Goal: Task Accomplishment & Management: Use online tool/utility

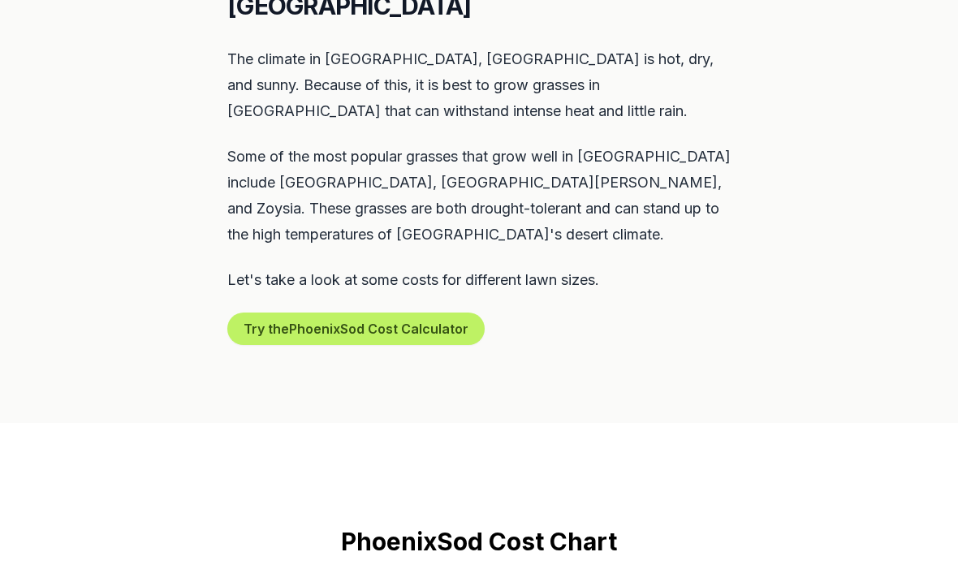
scroll to position [820, 0]
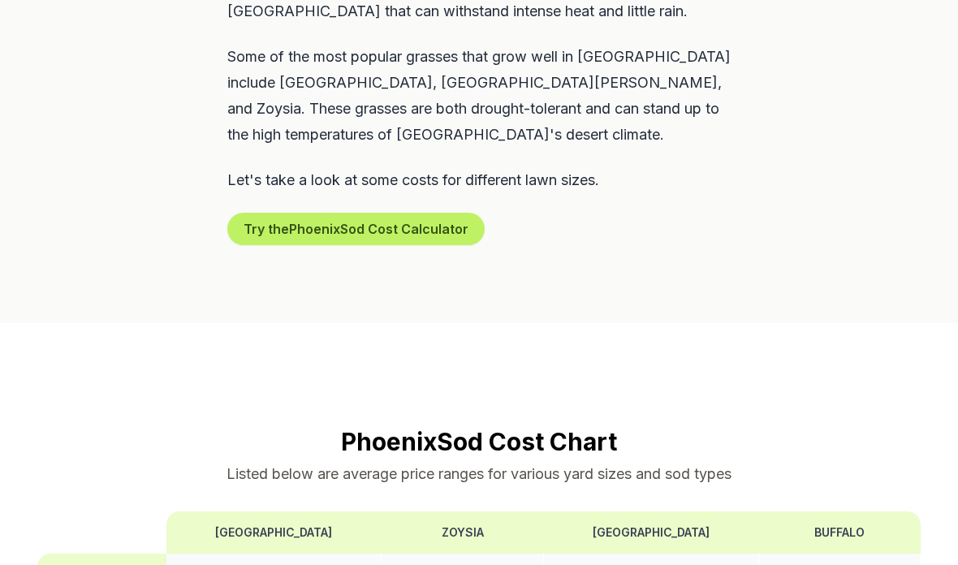
click at [453, 213] on button "Try the Phoenix Sod Cost Calculator" at bounding box center [355, 229] width 257 height 32
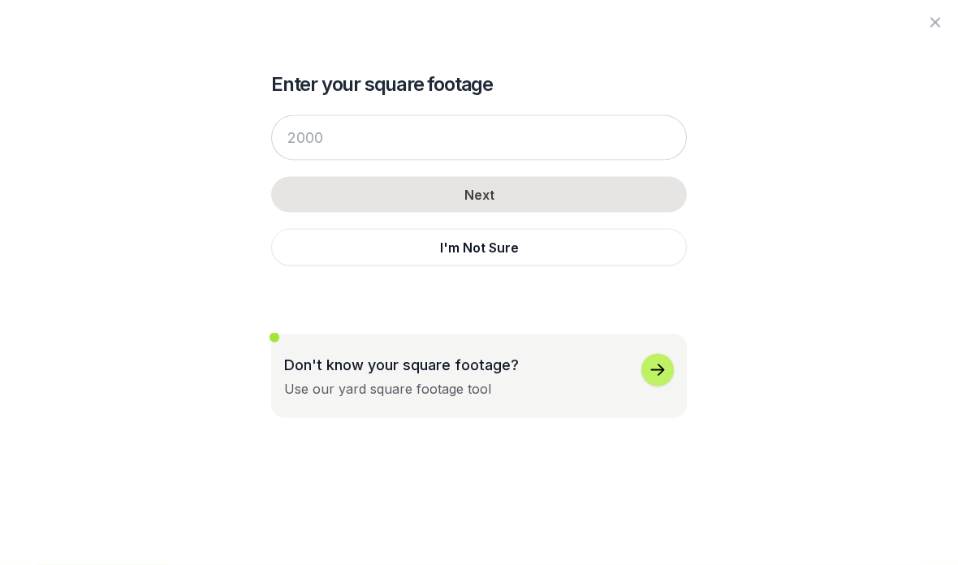
scroll to position [914, 0]
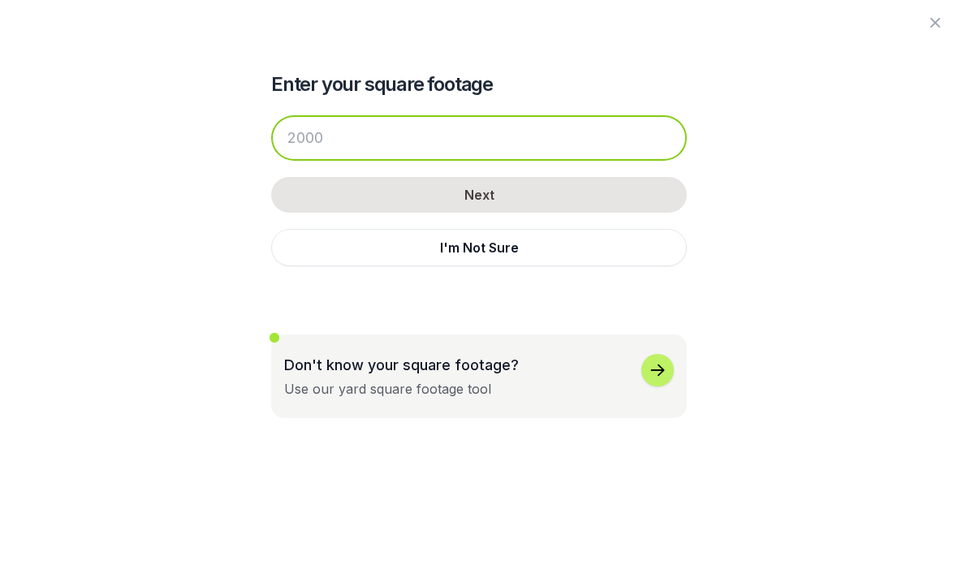
click at [499, 138] on input "number" at bounding box center [479, 137] width 416 height 45
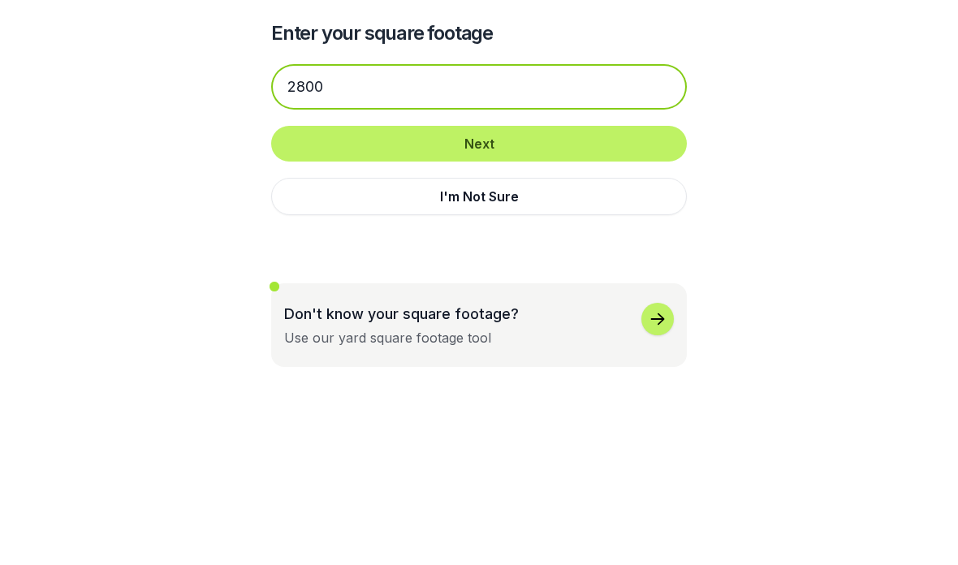
type input "2800"
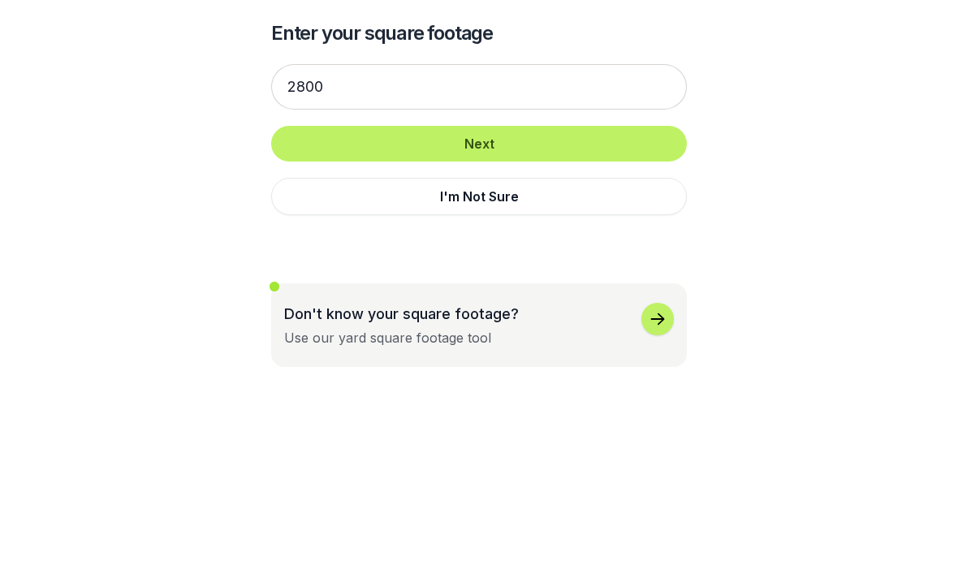
click at [571, 177] on button "Next" at bounding box center [479, 195] width 416 height 36
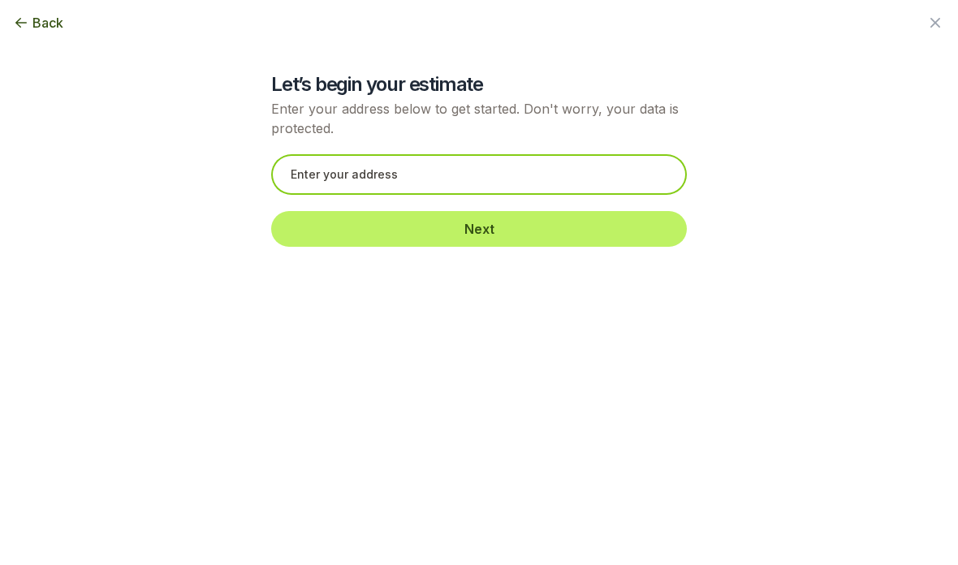
click at [495, 186] on input "text" at bounding box center [479, 174] width 416 height 41
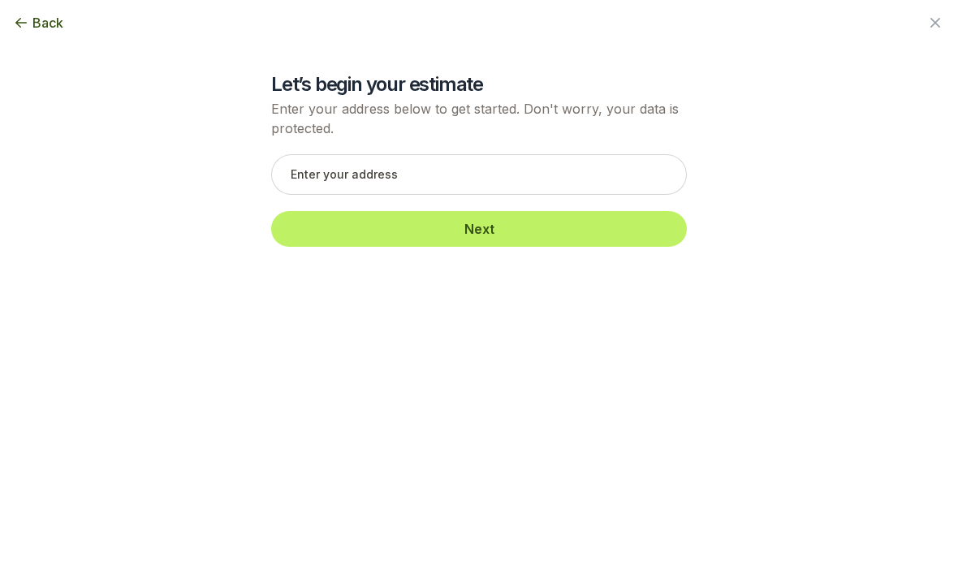
click at [62, 18] on span "Back" at bounding box center [47, 22] width 31 height 19
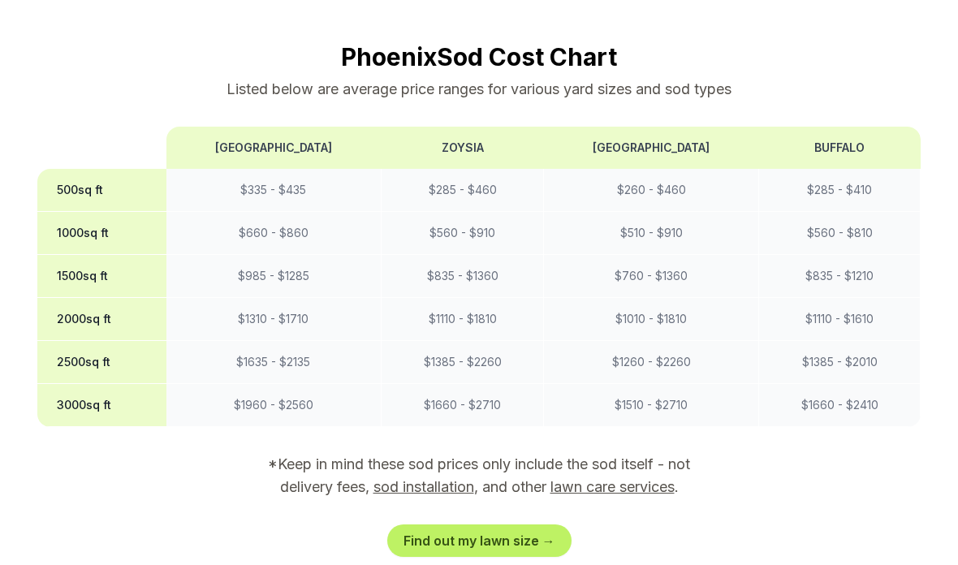
scroll to position [1304, 0]
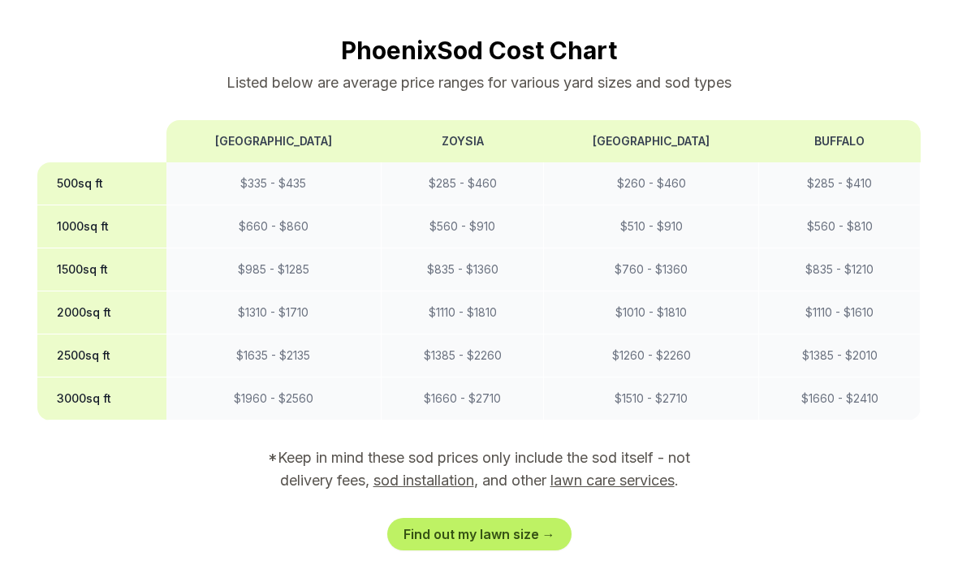
click at [538, 519] on link "Find out my lawn size →" at bounding box center [479, 535] width 184 height 32
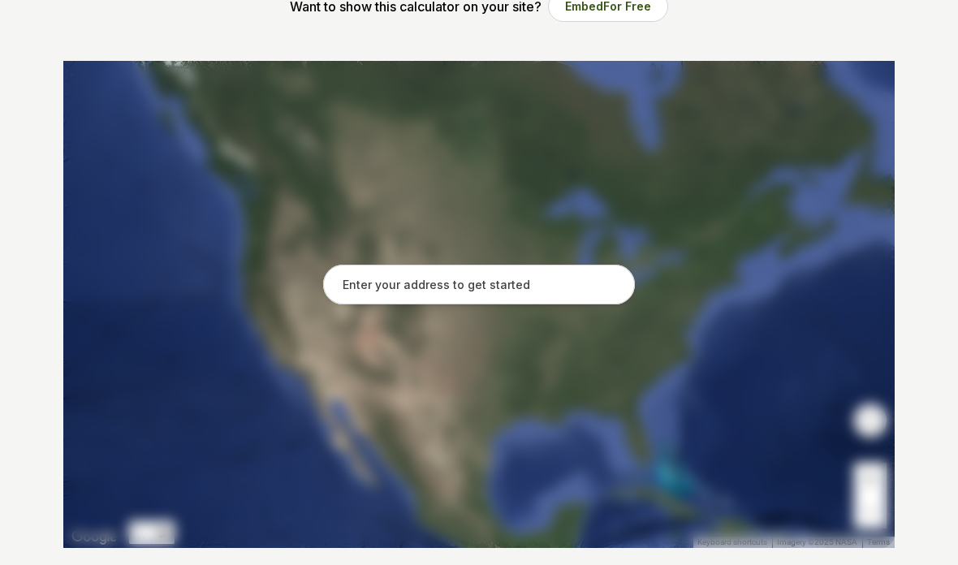
click at [525, 287] on input "text" at bounding box center [479, 285] width 312 height 41
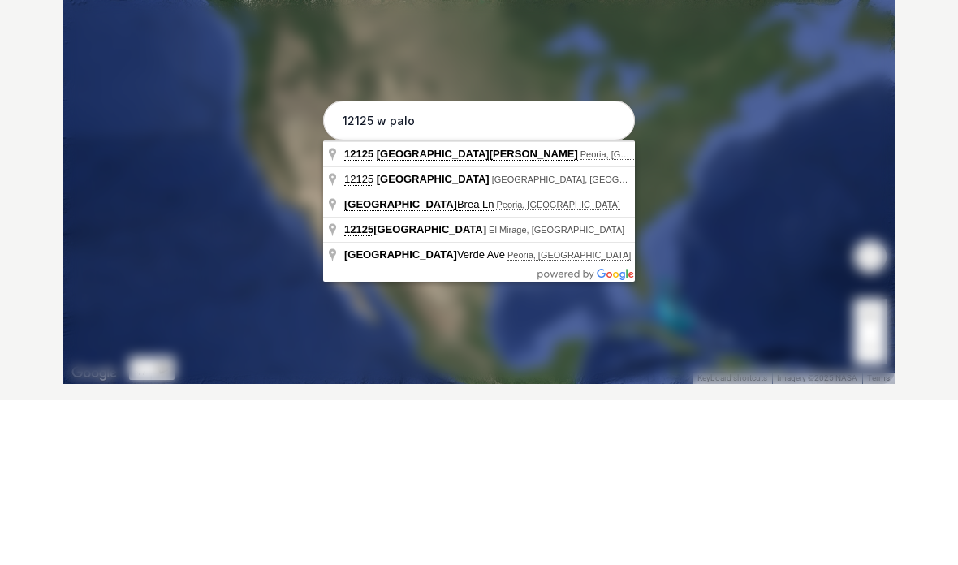
type input "[STREET_ADDRESS][PERSON_NAME]"
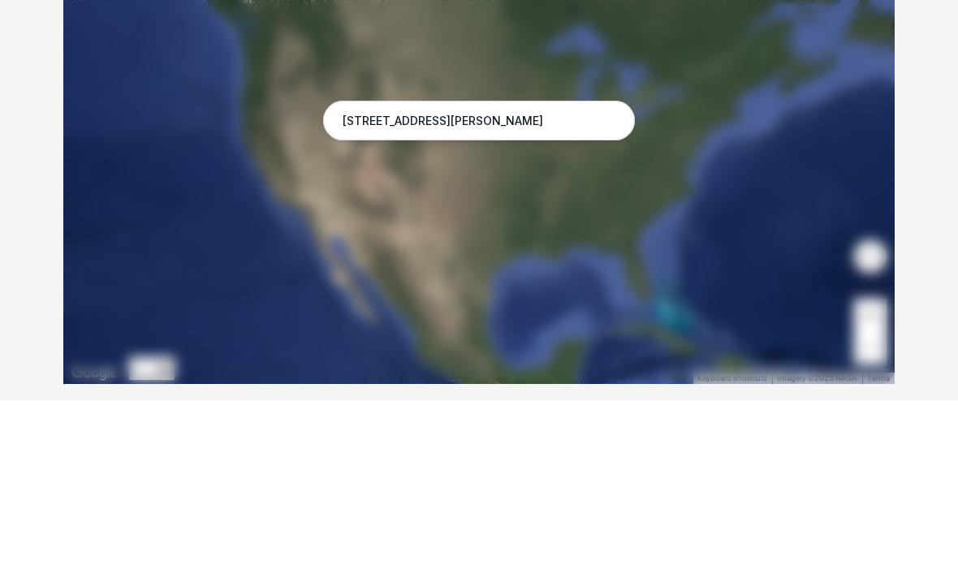
scroll to position [456, 0]
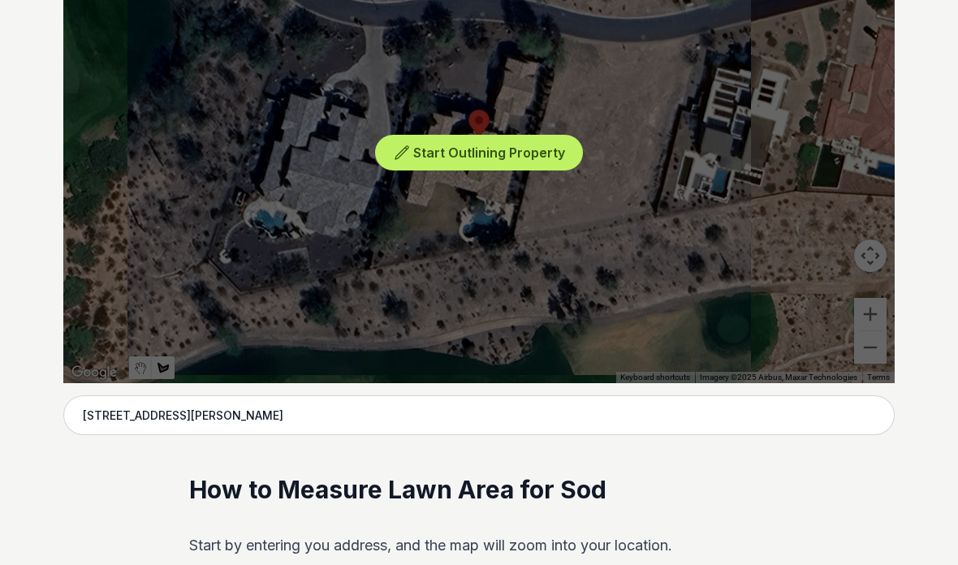
click at [527, 152] on span "Start Outlining Property" at bounding box center [489, 152] width 152 height 16
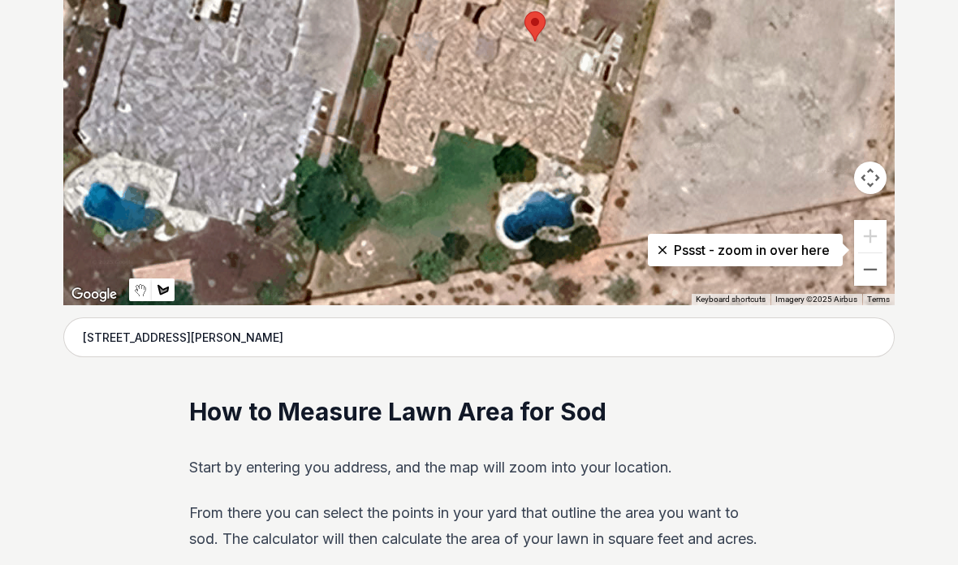
scroll to position [575, 0]
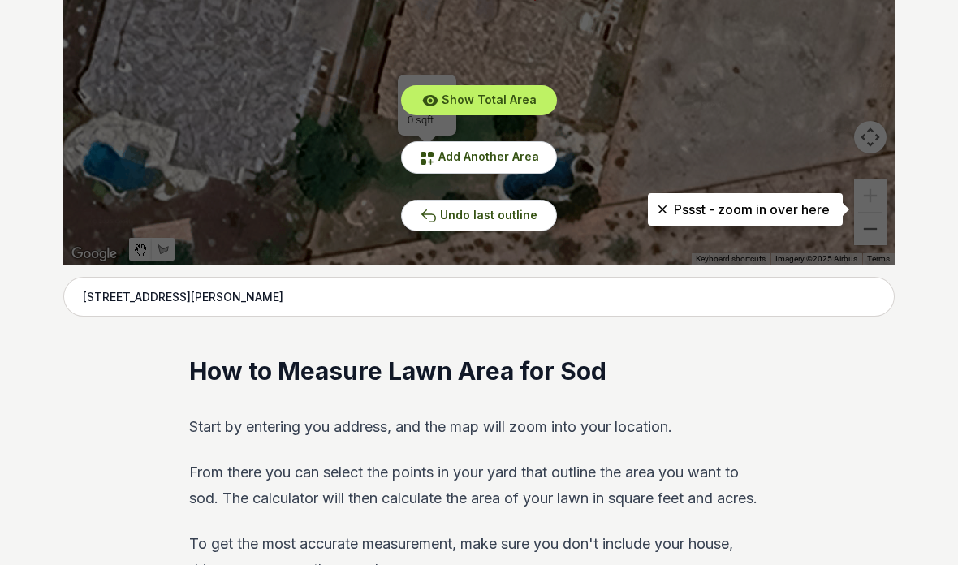
click at [518, 163] on span "Add Another Area" at bounding box center [488, 156] width 101 height 14
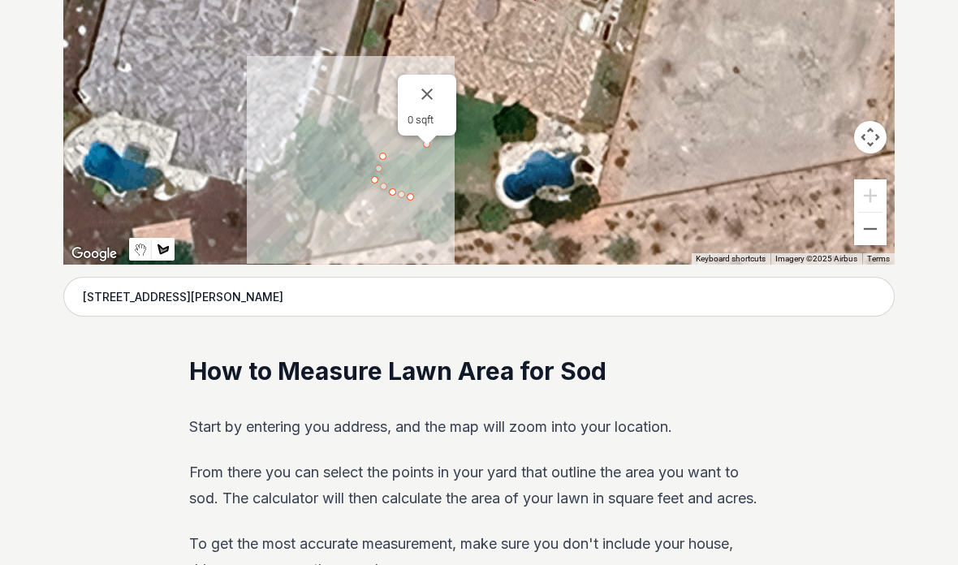
click at [870, 236] on button "Zoom out" at bounding box center [870, 229] width 32 height 32
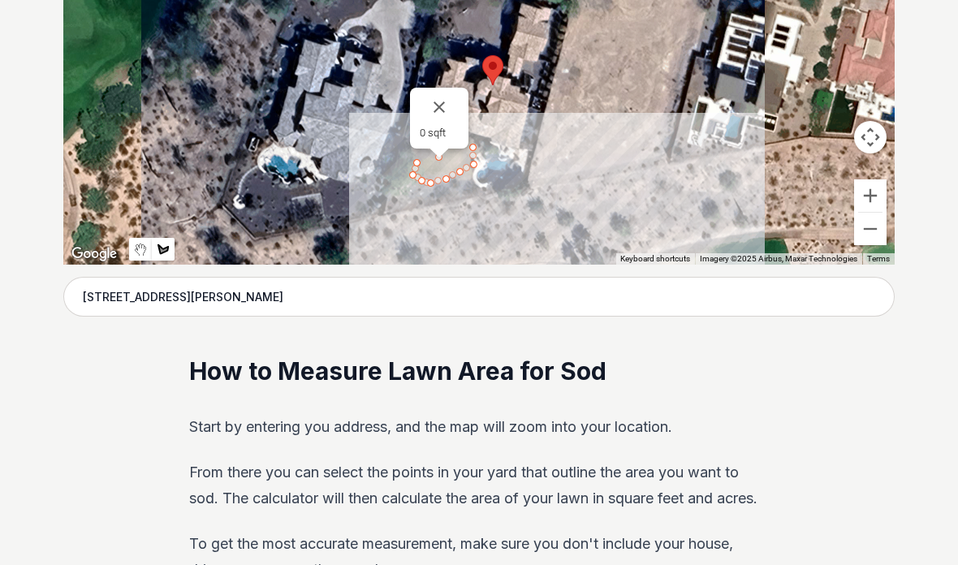
click at [435, 103] on button "Close" at bounding box center [439, 107] width 39 height 39
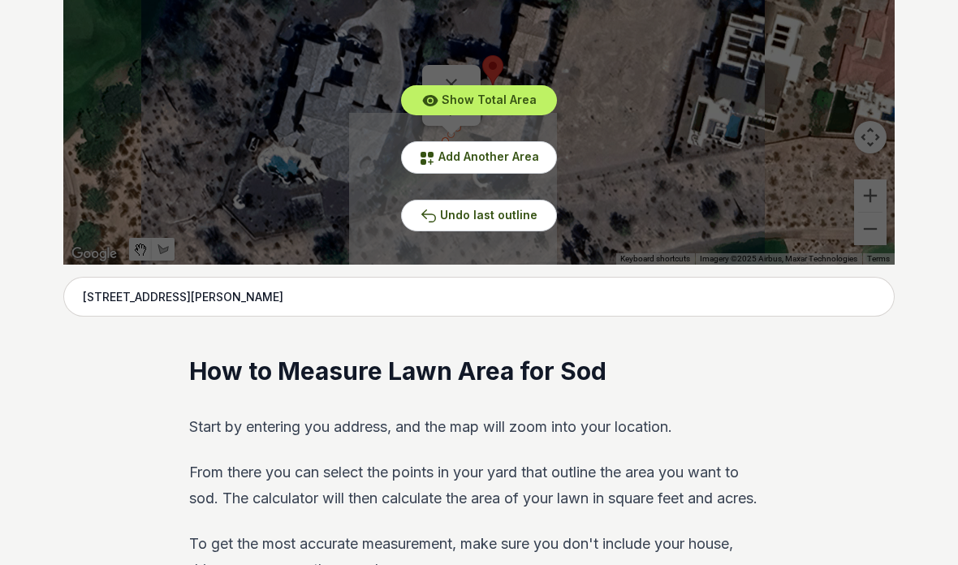
click at [508, 213] on span "Undo last outline" at bounding box center [488, 215] width 97 height 14
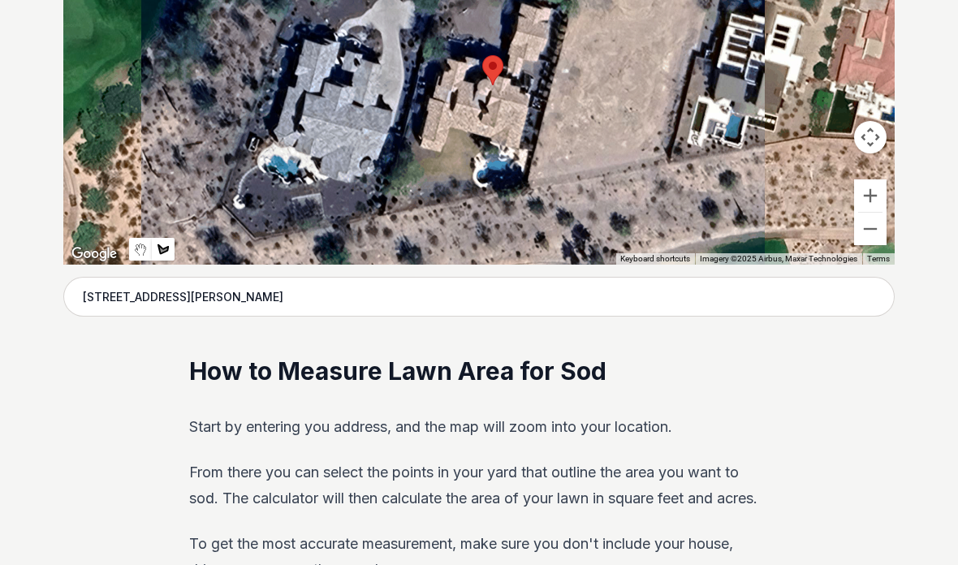
click at [868, 187] on button "Zoom in" at bounding box center [870, 195] width 32 height 32
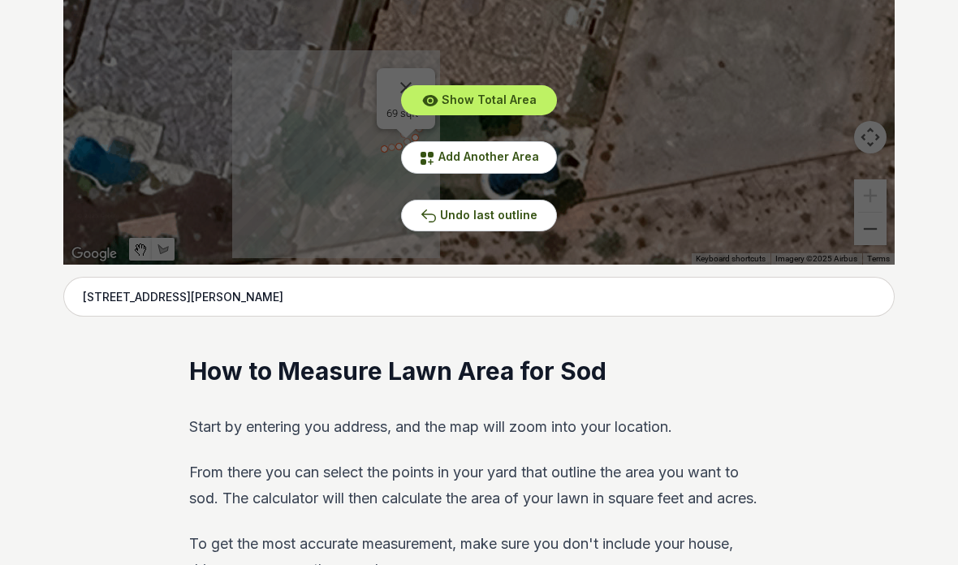
click at [442, 217] on span "Undo last outline" at bounding box center [488, 215] width 97 height 14
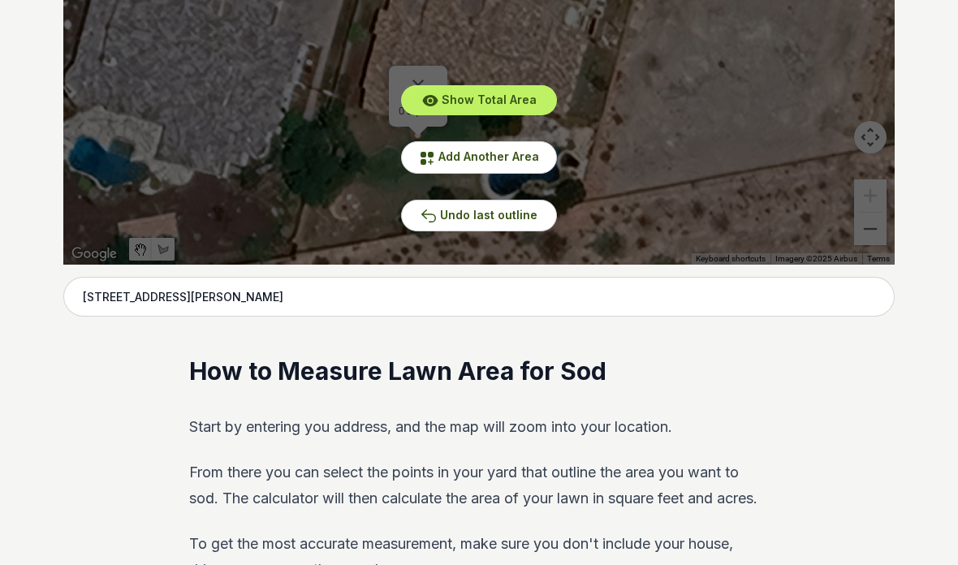
click at [472, 162] on span "Add Another Area" at bounding box center [488, 156] width 101 height 14
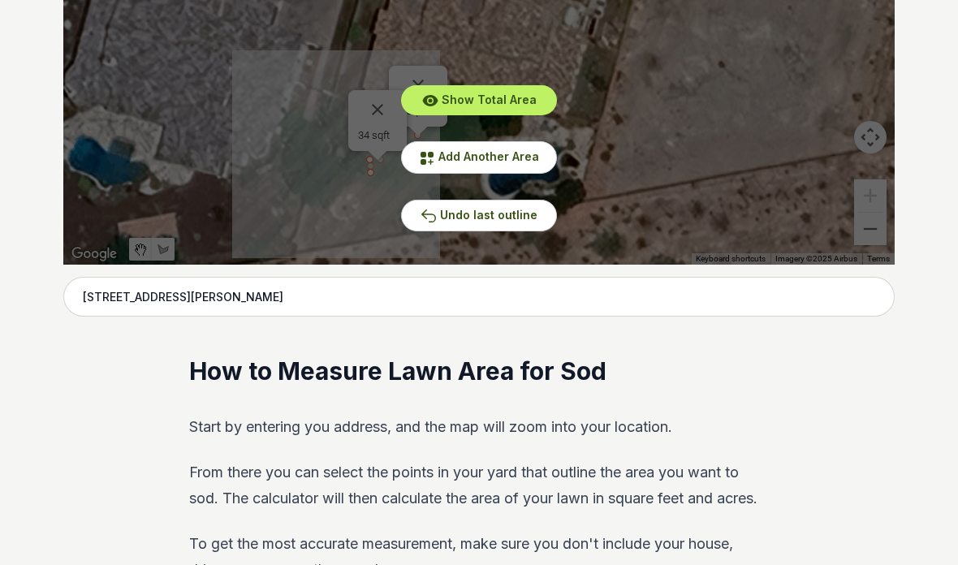
click at [377, 192] on div "Show Total Area Add Another Area Undo last outline" at bounding box center [478, 21] width 831 height 487
click at [494, 161] on span "Add Another Area" at bounding box center [488, 156] width 101 height 14
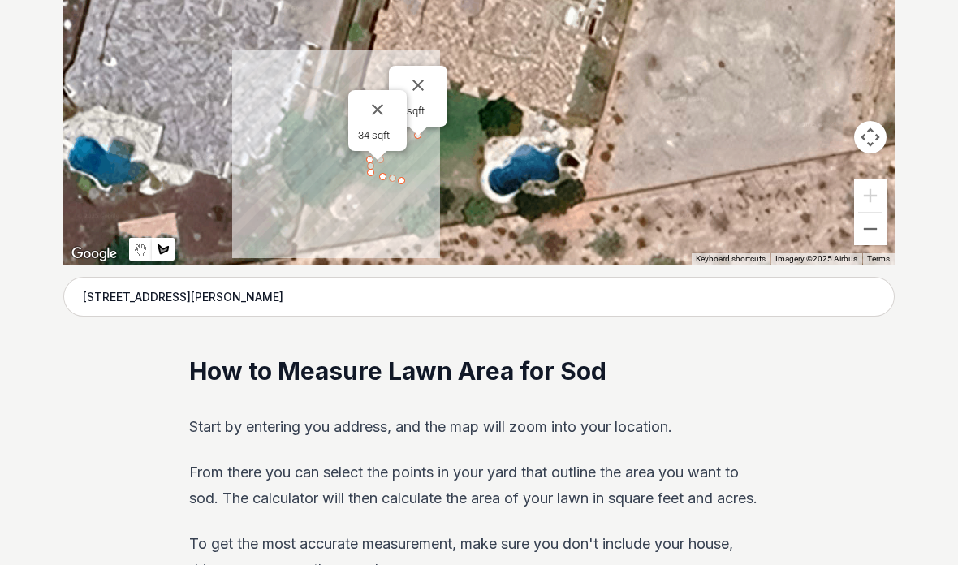
click at [425, 77] on button "Close" at bounding box center [417, 85] width 39 height 39
click at [381, 105] on button "Close" at bounding box center [377, 109] width 39 height 39
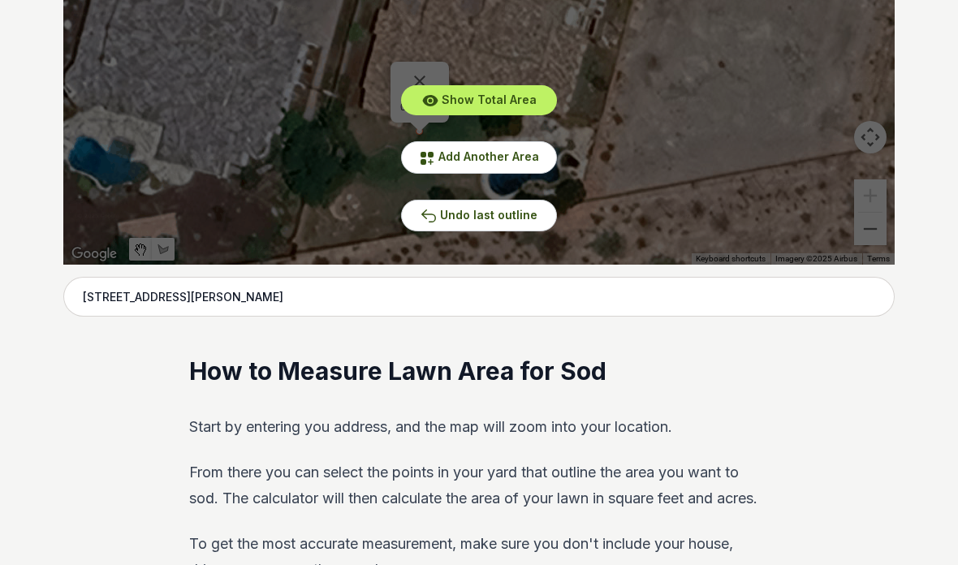
click at [461, 161] on span "Add Another Area" at bounding box center [488, 156] width 101 height 14
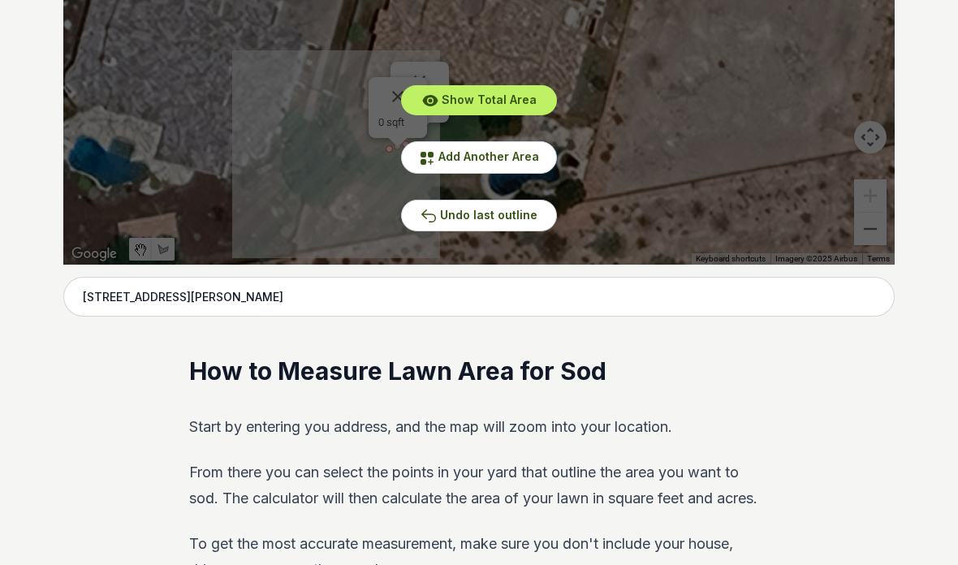
click at [460, 161] on span "Add Another Area" at bounding box center [488, 156] width 101 height 14
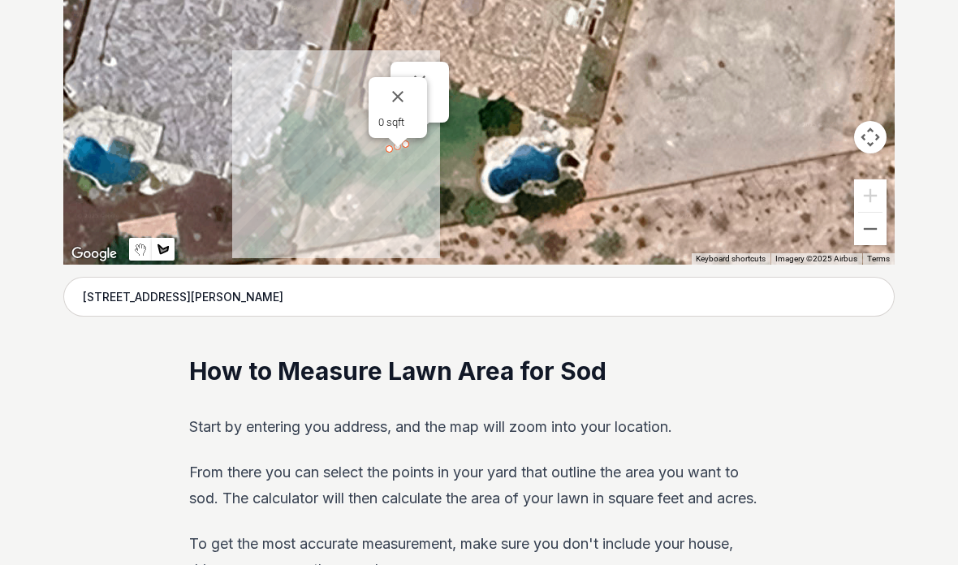
click at [398, 87] on button "Close" at bounding box center [397, 96] width 39 height 39
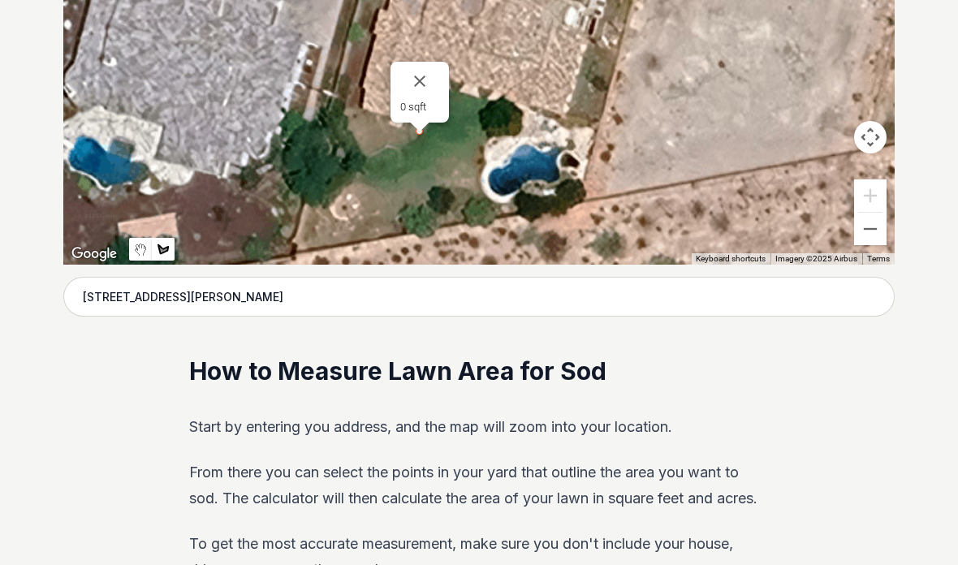
click at [414, 90] on button "Close" at bounding box center [419, 81] width 39 height 39
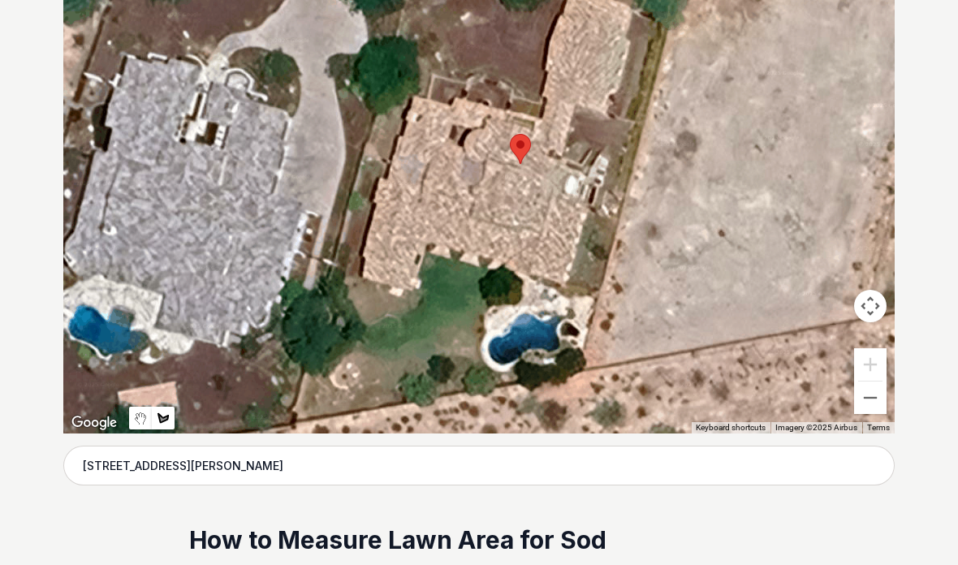
scroll to position [403, 0]
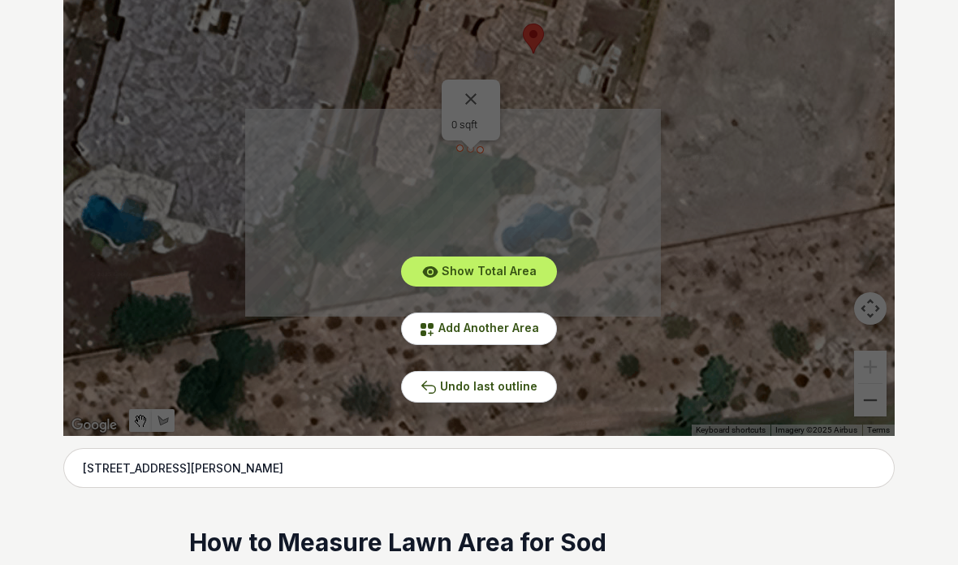
click at [475, 94] on div "Show Total Area Add Another Area Undo last outline" at bounding box center [478, 192] width 831 height 487
click at [510, 385] on span "Undo last outline" at bounding box center [488, 386] width 97 height 14
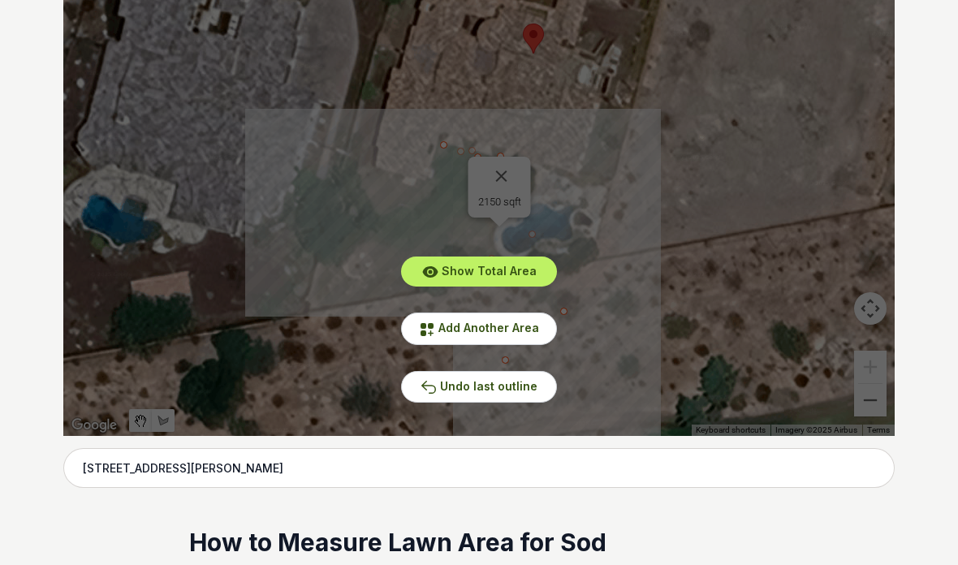
click at [514, 394] on button "Undo last outline" at bounding box center [479, 387] width 156 height 32
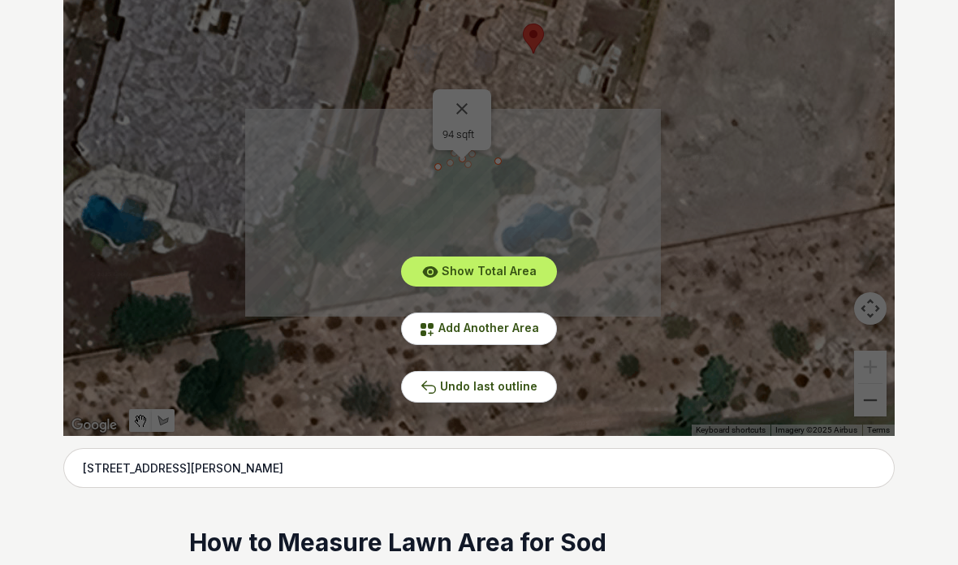
click at [498, 396] on button "Undo last outline" at bounding box center [479, 387] width 156 height 32
click at [520, 334] on span "Add Another Area" at bounding box center [488, 328] width 101 height 14
click at [512, 330] on span "Add Another Area" at bounding box center [488, 328] width 101 height 14
click at [506, 338] on button "Add Another Area" at bounding box center [479, 328] width 156 height 32
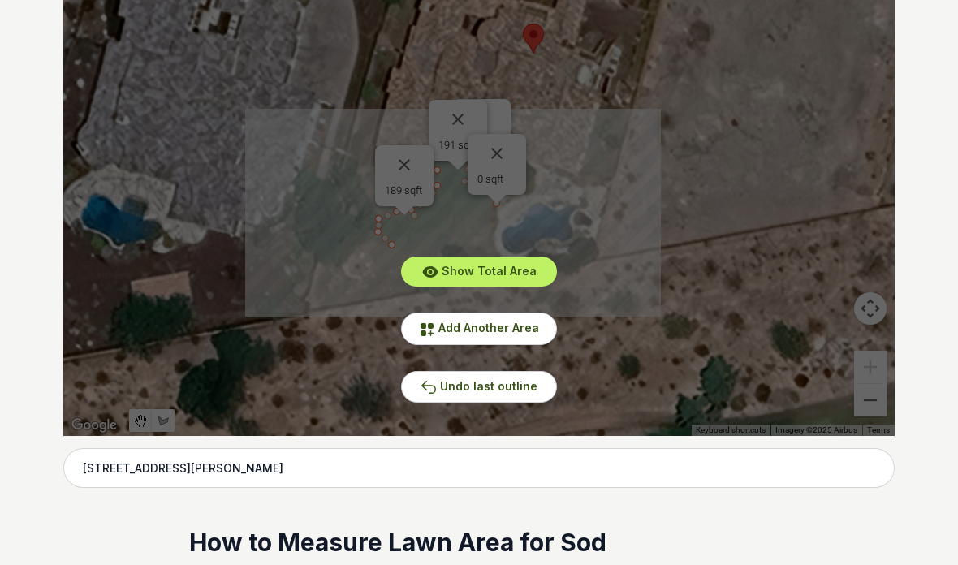
click at [503, 337] on button "Add Another Area" at bounding box center [479, 328] width 156 height 32
click at [488, 337] on button "Add Another Area" at bounding box center [479, 328] width 156 height 32
click at [503, 342] on button "Add Another Area" at bounding box center [479, 328] width 156 height 32
click at [518, 330] on span "Add Another Area" at bounding box center [488, 328] width 101 height 14
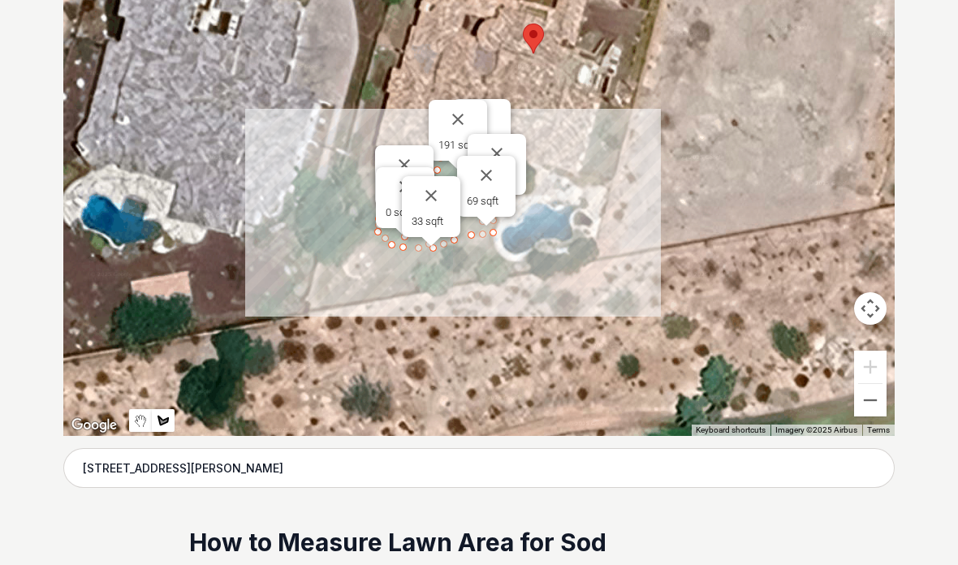
click at [433, 198] on button "Close" at bounding box center [430, 195] width 39 height 39
click at [405, 183] on button "Close" at bounding box center [404, 186] width 39 height 39
click at [405, 161] on button "Close" at bounding box center [404, 164] width 39 height 39
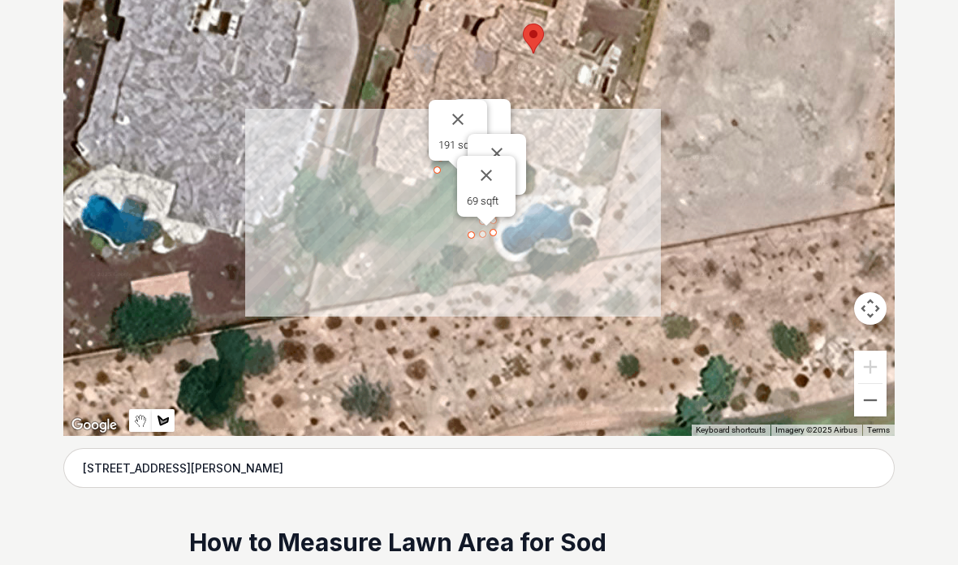
click at [495, 173] on button "Close" at bounding box center [486, 175] width 39 height 39
click at [508, 156] on button "Close" at bounding box center [496, 153] width 39 height 39
click at [461, 123] on button "Close" at bounding box center [457, 119] width 39 height 39
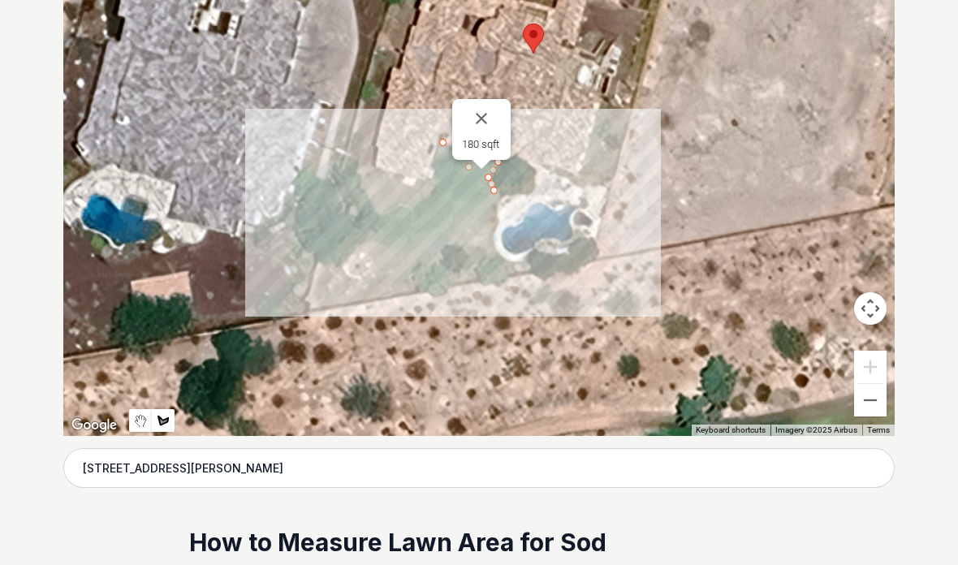
click at [489, 118] on button "Close" at bounding box center [481, 118] width 39 height 39
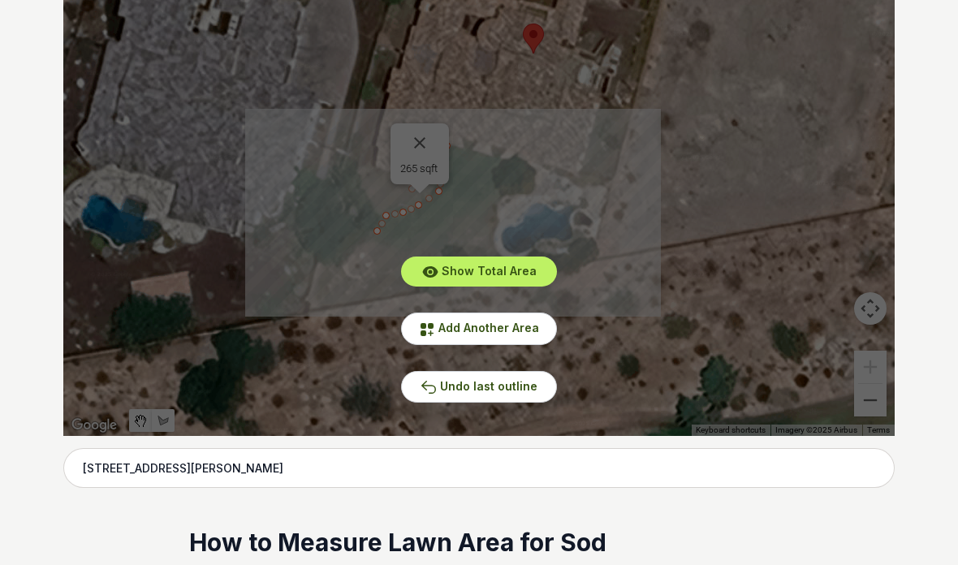
click at [507, 333] on span "Add Another Area" at bounding box center [488, 328] width 101 height 14
click at [388, 190] on div "Show Total Area Add Another Area Undo last outline" at bounding box center [478, 192] width 831 height 487
click at [501, 394] on button "Undo last outline" at bounding box center [479, 387] width 156 height 32
click at [502, 400] on button "Undo last outline" at bounding box center [479, 387] width 156 height 32
click at [504, 392] on span "Undo last outline" at bounding box center [488, 386] width 97 height 14
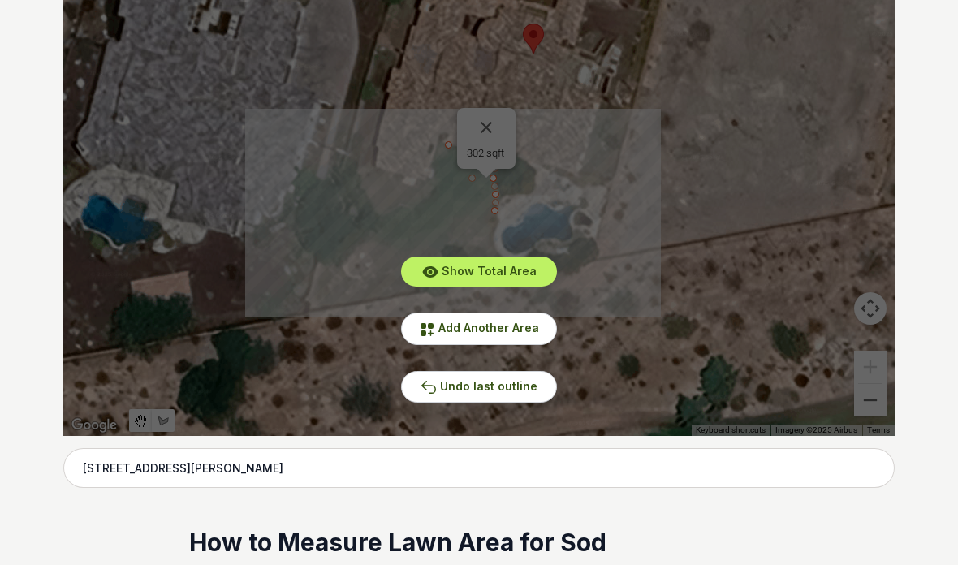
click at [476, 127] on div "Show Total Area Add Another Area Undo last outline" at bounding box center [478, 192] width 831 height 487
click at [515, 392] on span "Undo last outline" at bounding box center [488, 386] width 97 height 14
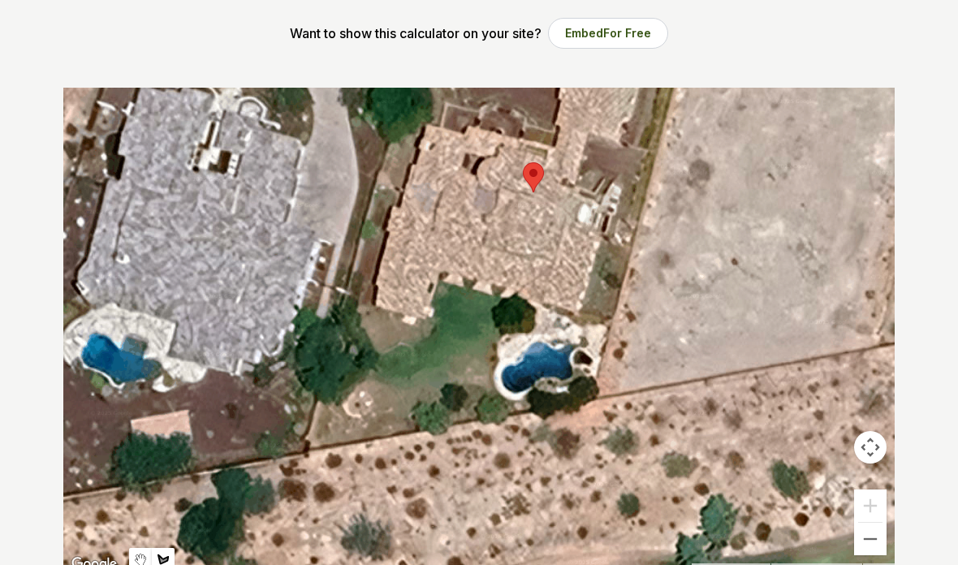
scroll to position [265, 0]
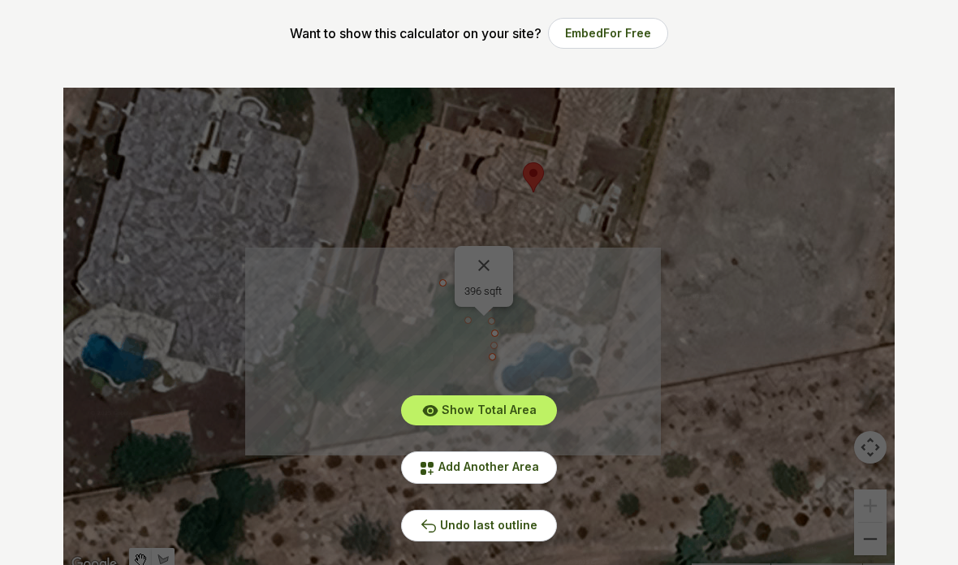
click at [515, 535] on button "Undo last outline" at bounding box center [479, 526] width 156 height 32
click at [519, 403] on span "Show Total Area" at bounding box center [488, 410] width 95 height 14
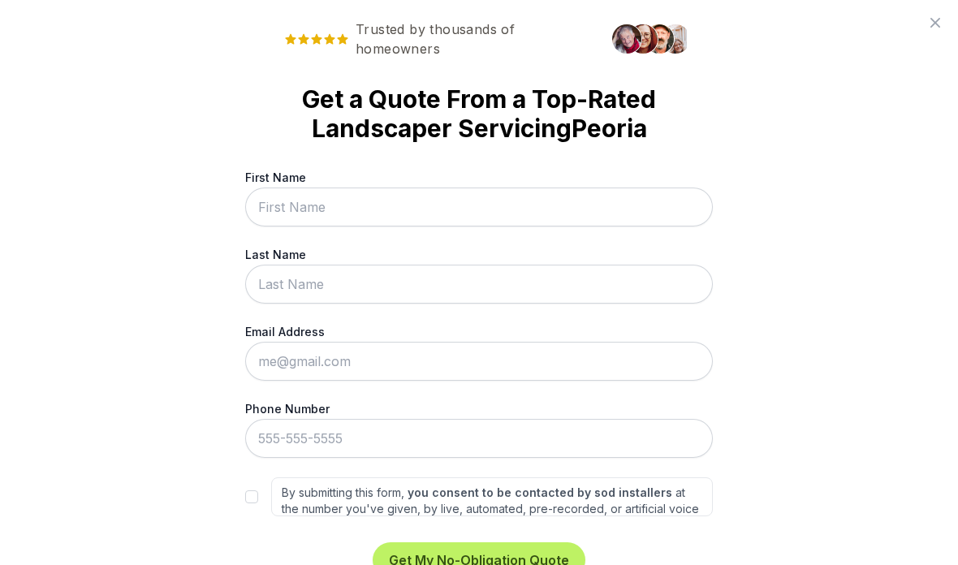
scroll to position [0, 0]
